Goal: Navigation & Orientation: Find specific page/section

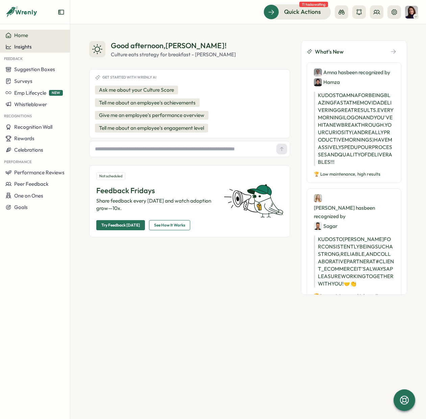
click at [24, 48] on span "Insights" at bounding box center [23, 47] width 18 height 6
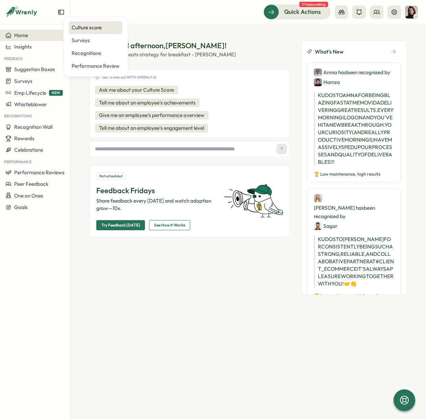
click at [81, 30] on div "Culture score" at bounding box center [96, 27] width 48 height 7
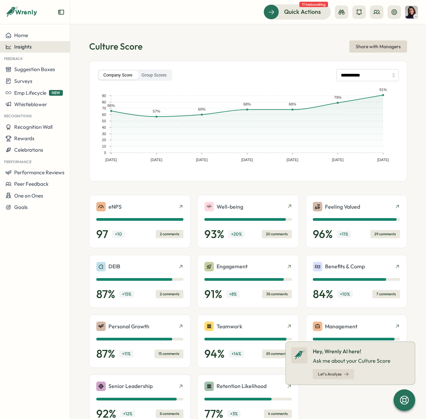
click at [24, 46] on span "Insights" at bounding box center [23, 47] width 18 height 6
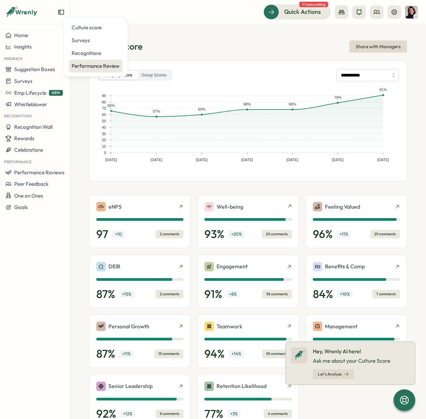
click at [89, 64] on div "Performance Review" at bounding box center [96, 65] width 48 height 7
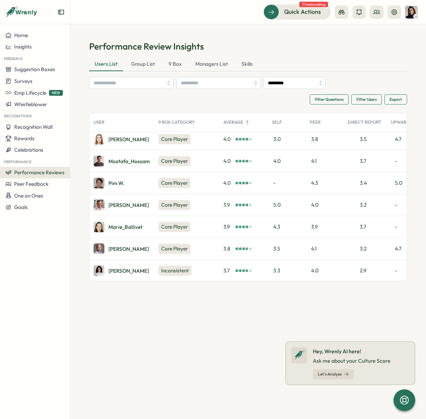
scroll to position [1671, 0]
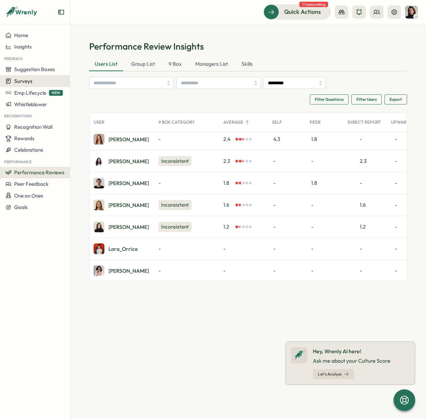
click at [28, 82] on span "Surveys" at bounding box center [23, 81] width 18 height 6
click at [30, 176] on button "Performance Reviews" at bounding box center [35, 172] width 70 height 11
click at [79, 162] on div "Reviews" at bounding box center [98, 159] width 52 height 7
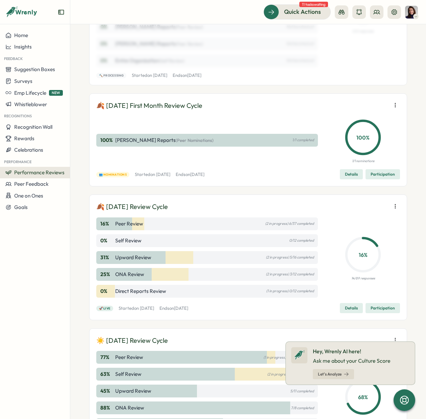
scroll to position [362, 0]
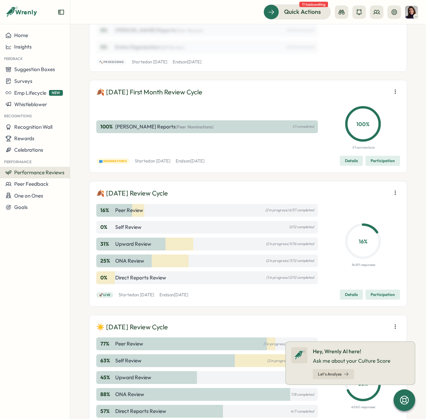
click at [349, 295] on span "Details" at bounding box center [351, 294] width 13 height 9
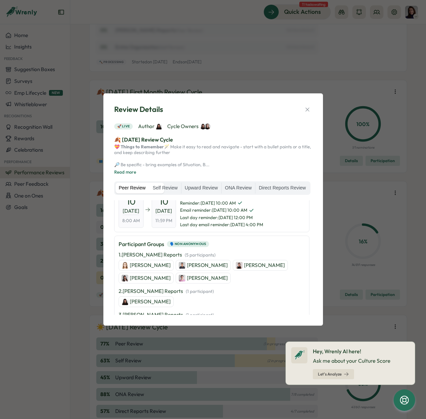
scroll to position [0, 0]
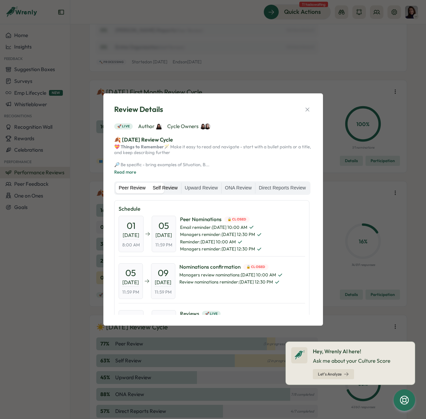
click at [181, 189] on label "Self Review" at bounding box center [165, 188] width 32 height 11
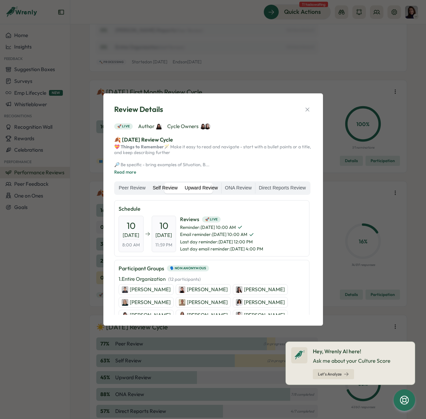
click at [221, 189] on label "Upward Review" at bounding box center [201, 188] width 40 height 11
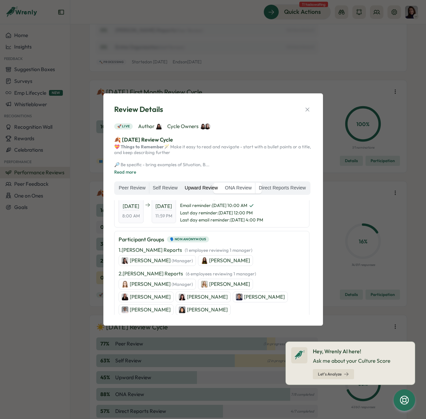
scroll to position [33, 0]
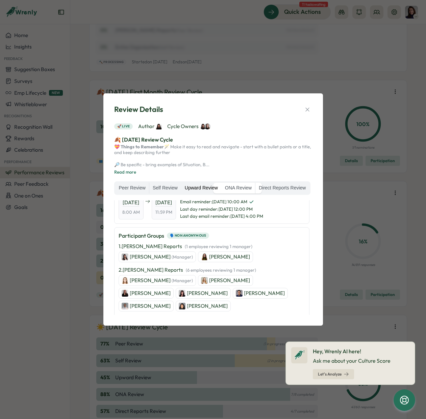
click at [150, 250] on p "1 . [PERSON_NAME] Reports   ( 1 employee reviewing 1 manager )" at bounding box center [185, 246] width 134 height 7
click at [147, 261] on p "[PERSON_NAME] (Manager)" at bounding box center [161, 256] width 63 height 7
click at [152, 261] on p "[PERSON_NAME] (Manager)" at bounding box center [161, 256] width 63 height 7
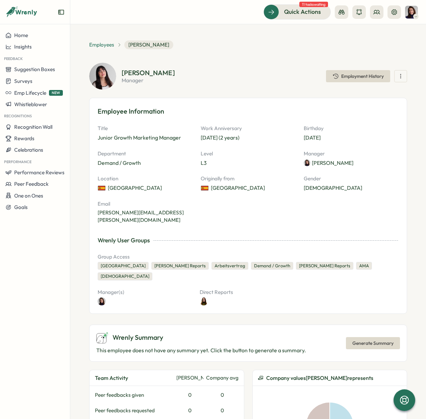
click at [105, 43] on span "Employees" at bounding box center [101, 44] width 25 height 7
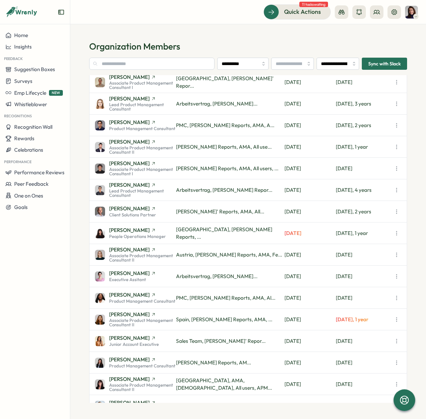
scroll to position [261, 0]
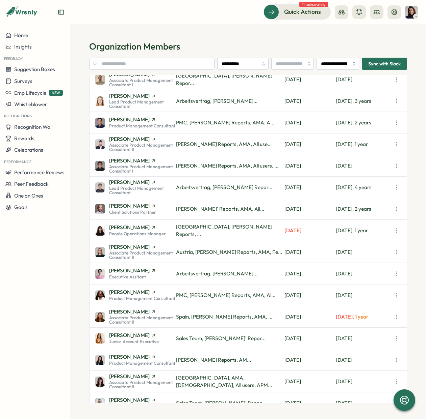
click at [126, 270] on span "[PERSON_NAME]" at bounding box center [129, 270] width 40 height 5
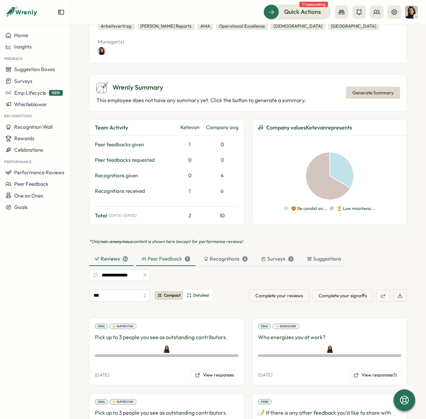
scroll to position [242, 0]
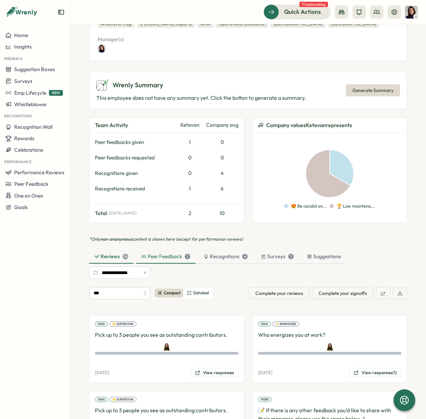
click at [164, 253] on div "Peer Feedback 1" at bounding box center [165, 256] width 49 height 7
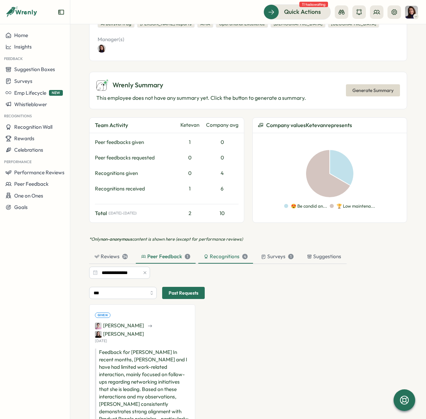
click at [218, 253] on div "Recognitions 4" at bounding box center [225, 256] width 55 height 13
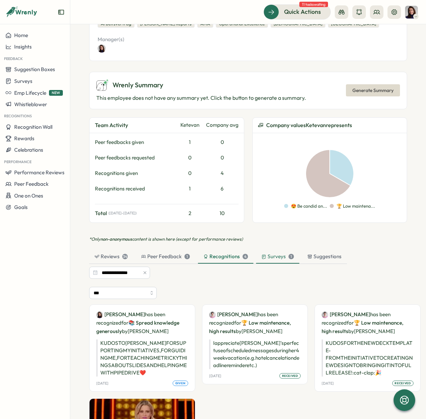
click at [270, 253] on div "Surveys 1" at bounding box center [277, 256] width 32 height 7
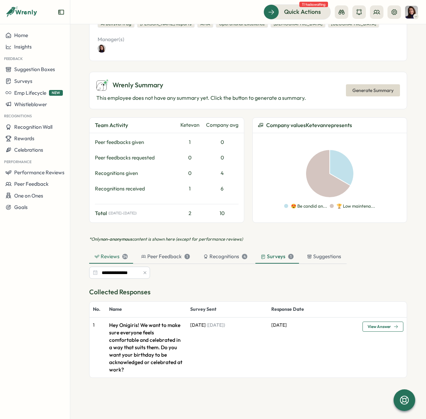
click at [109, 253] on div "Reviews 34" at bounding box center [110, 256] width 33 height 7
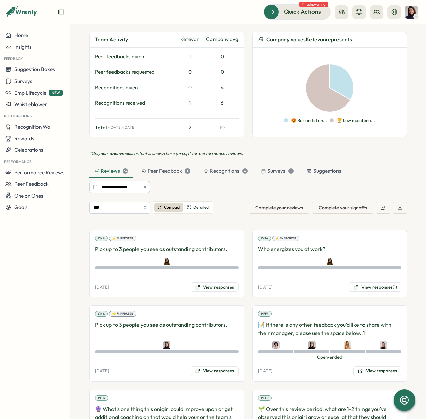
scroll to position [330, 0]
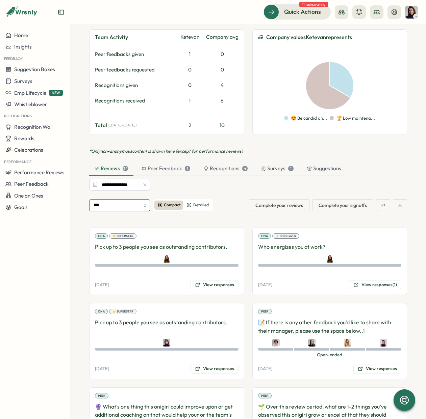
click at [136, 199] on input "***" at bounding box center [119, 205] width 61 height 12
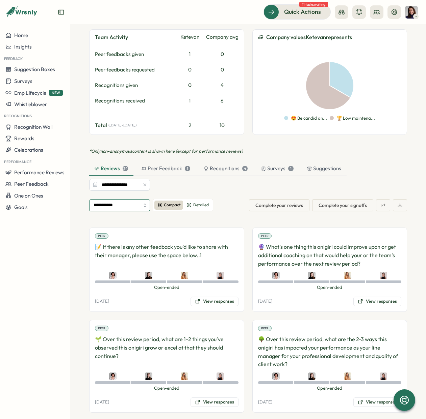
click at [113, 199] on input "**********" at bounding box center [119, 205] width 61 height 12
type input "***"
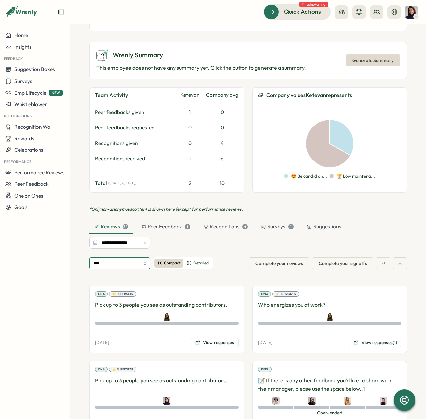
scroll to position [273, 0]
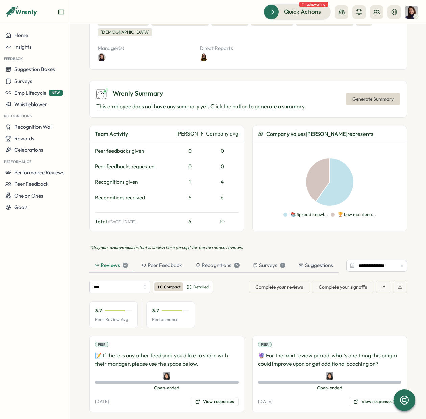
scroll to position [256, 0]
